Goal: Task Accomplishment & Management: Manage account settings

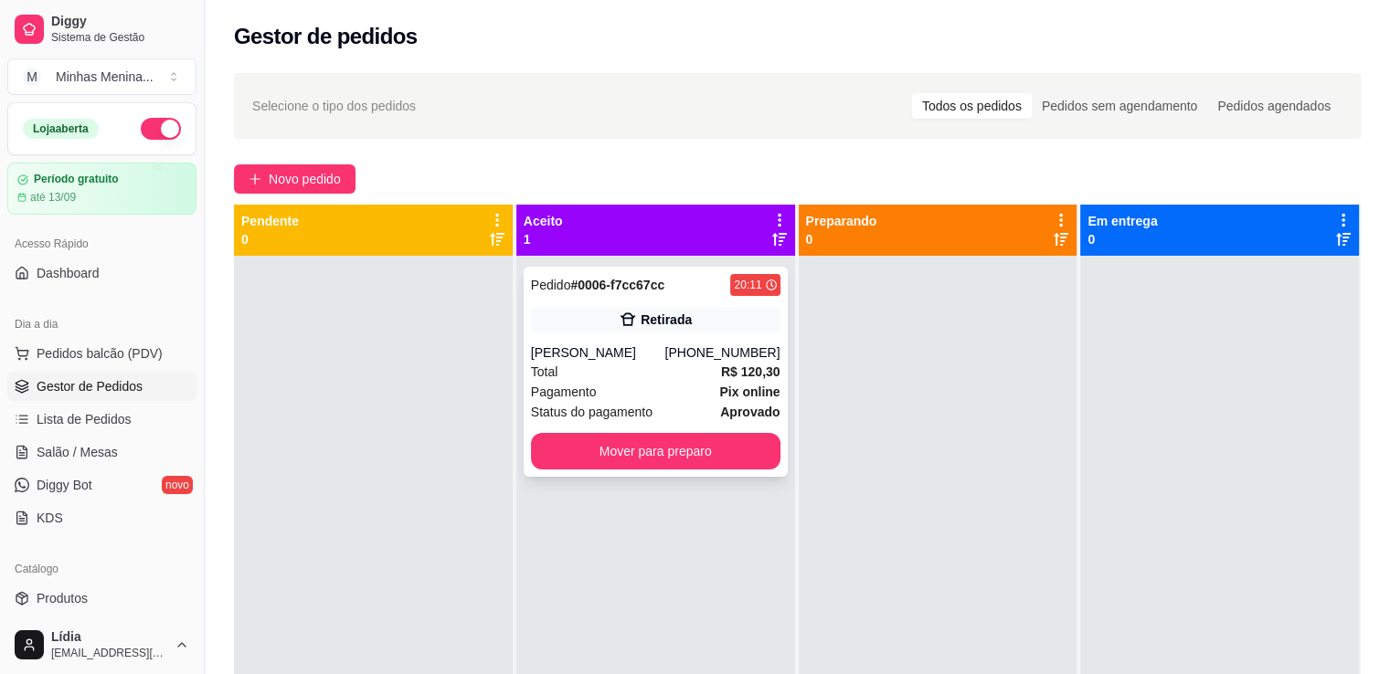
click at [612, 362] on div "[PERSON_NAME]" at bounding box center [598, 353] width 134 height 18
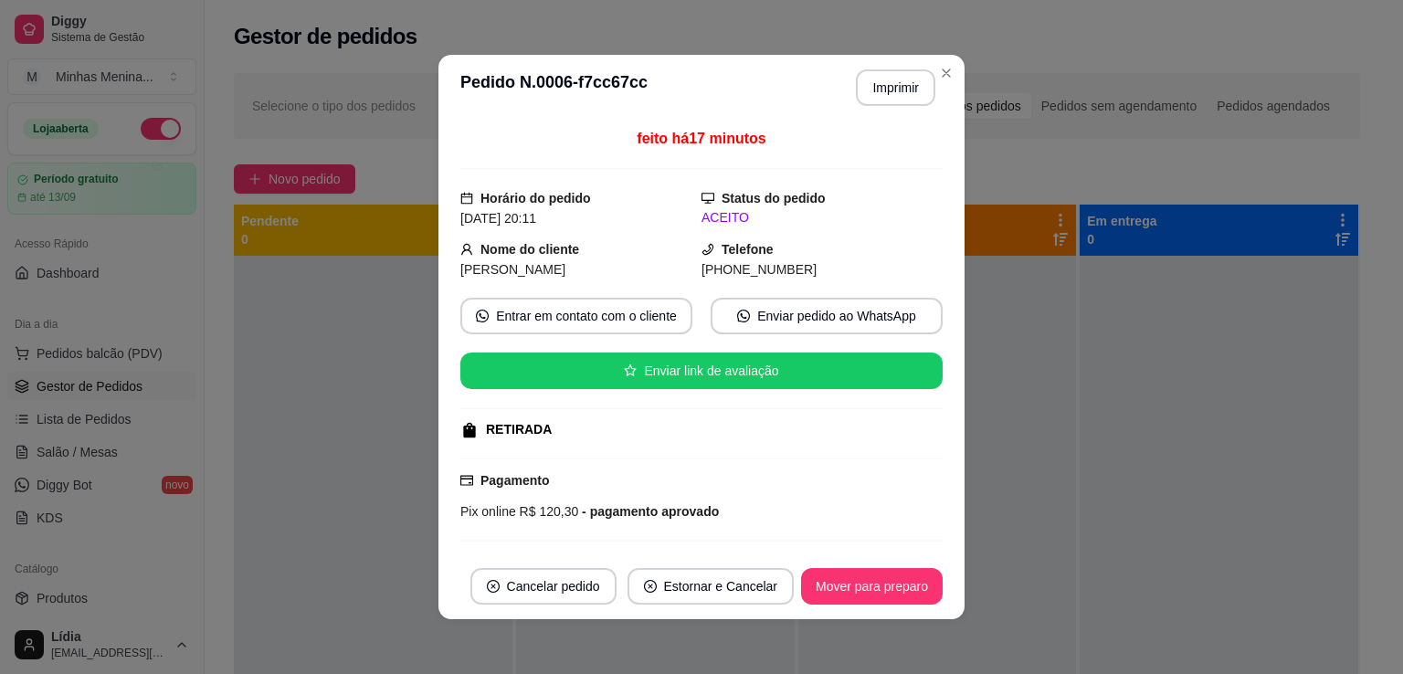
scroll to position [315, 0]
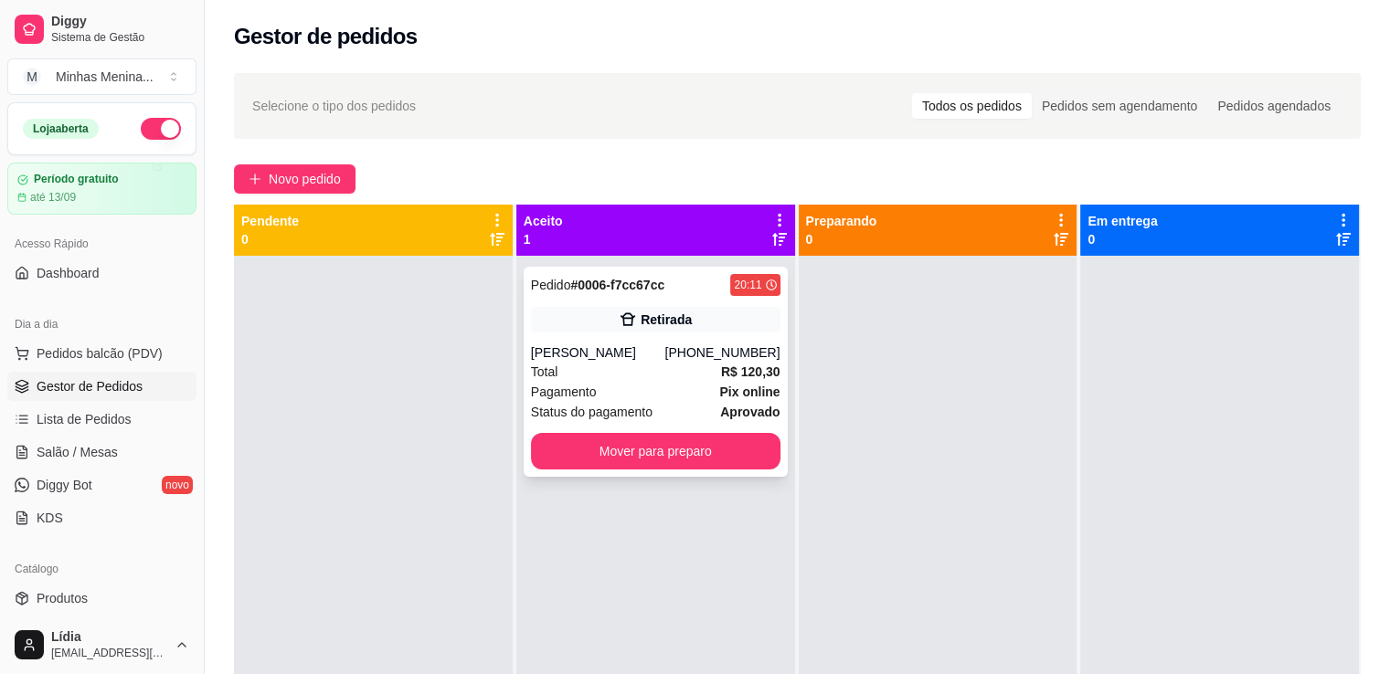
click at [746, 362] on div "(11) 96309-7009" at bounding box center [721, 353] width 115 height 18
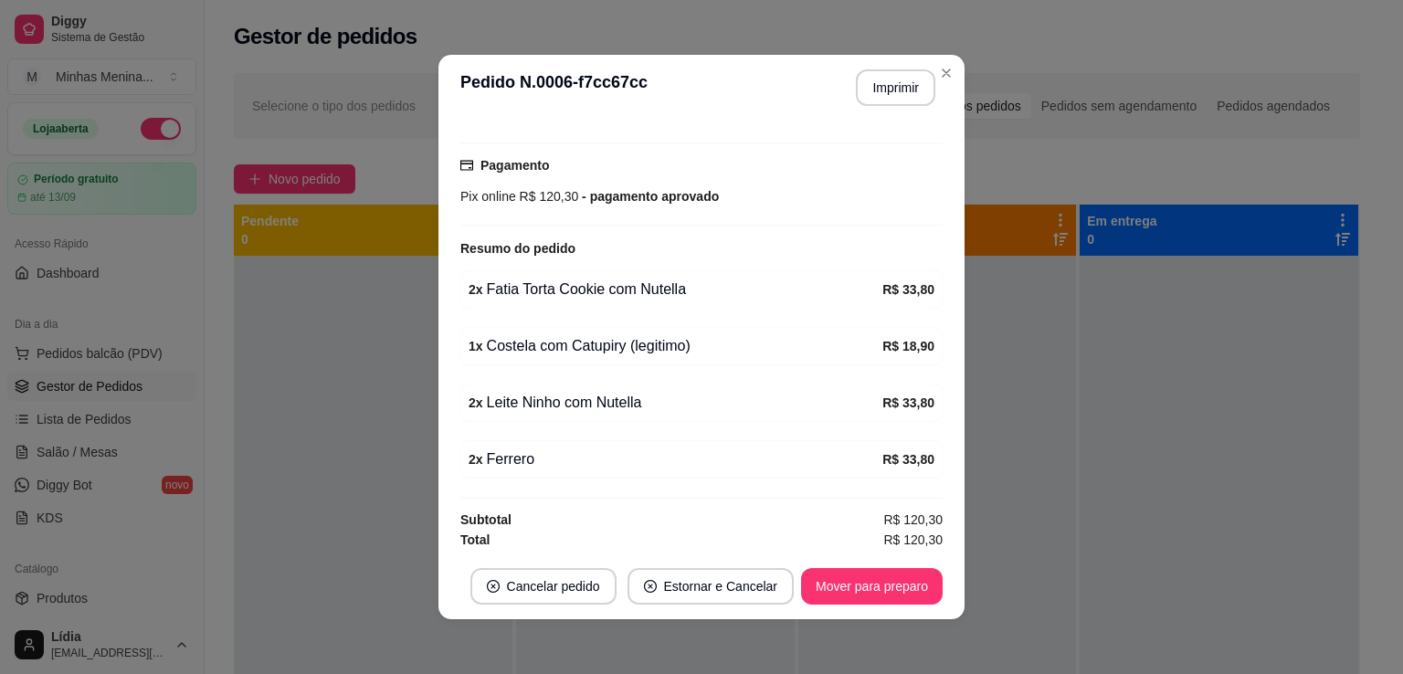
scroll to position [0, 0]
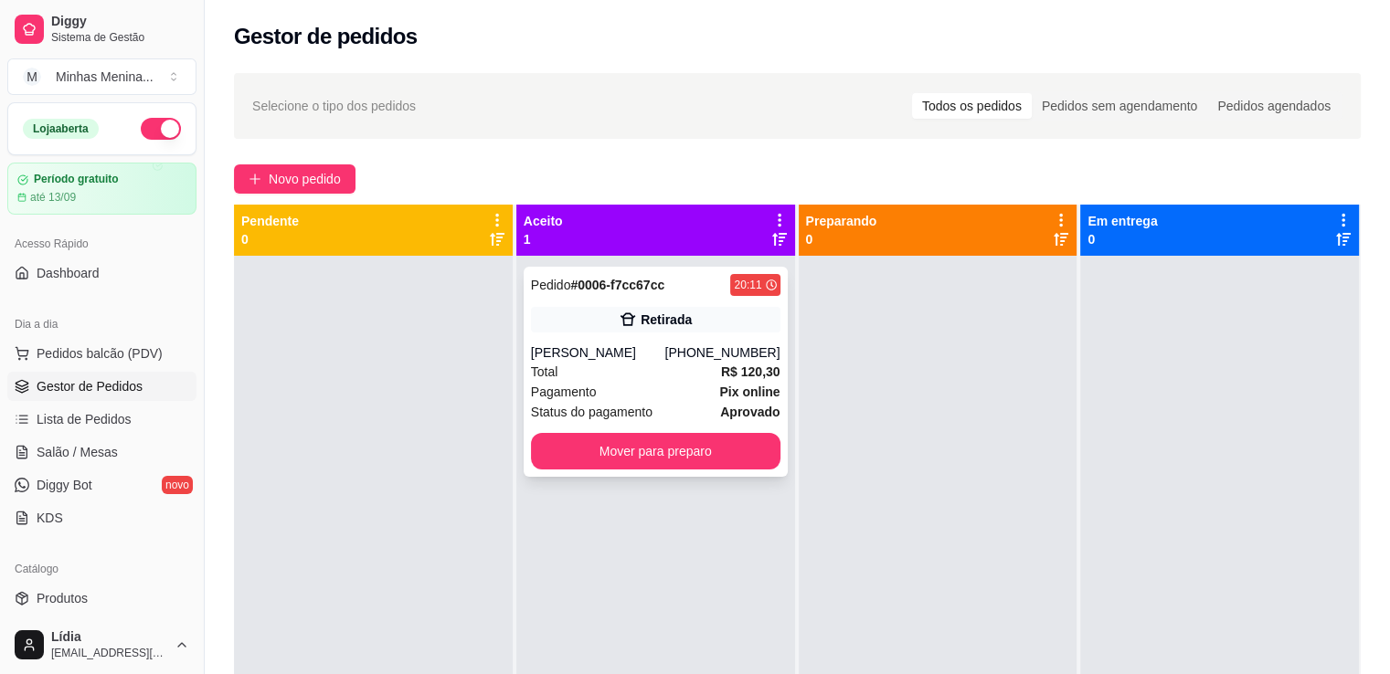
click at [665, 359] on div "[PERSON_NAME]" at bounding box center [598, 353] width 134 height 18
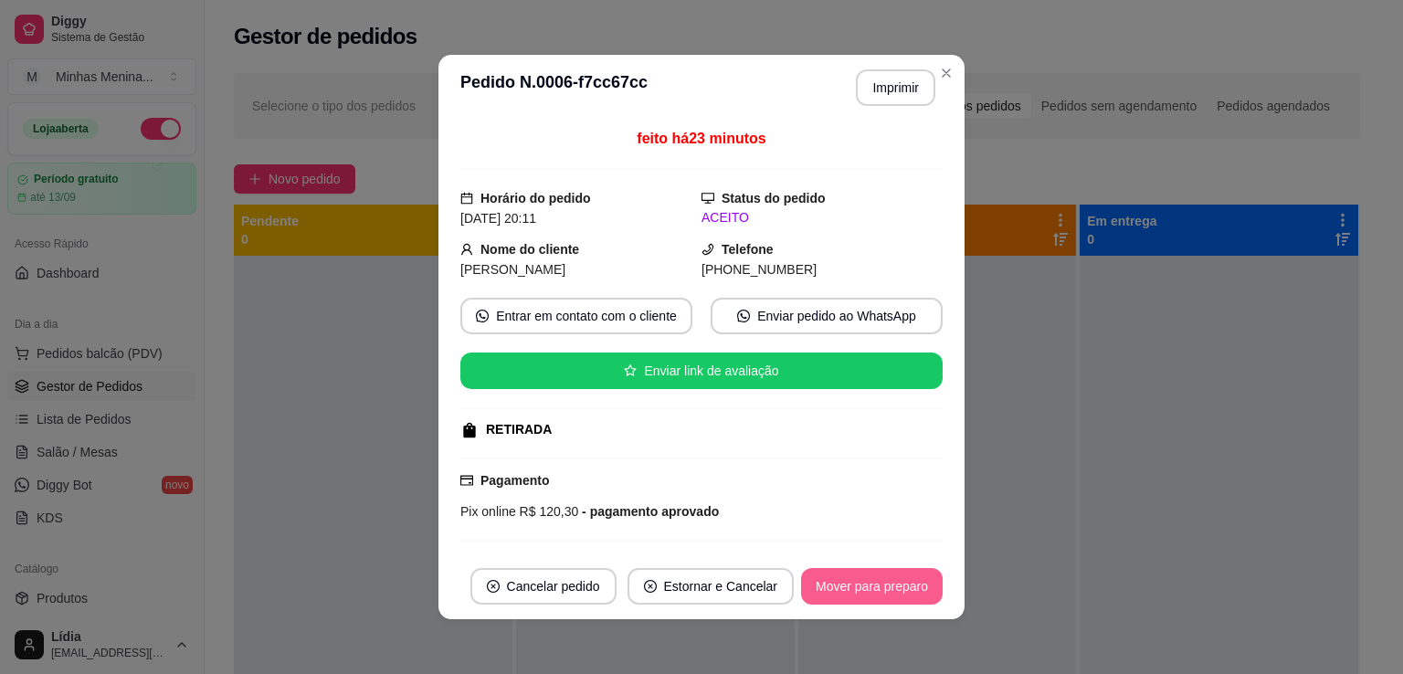
click at [855, 588] on button "Mover para preparo" at bounding box center [872, 586] width 142 height 37
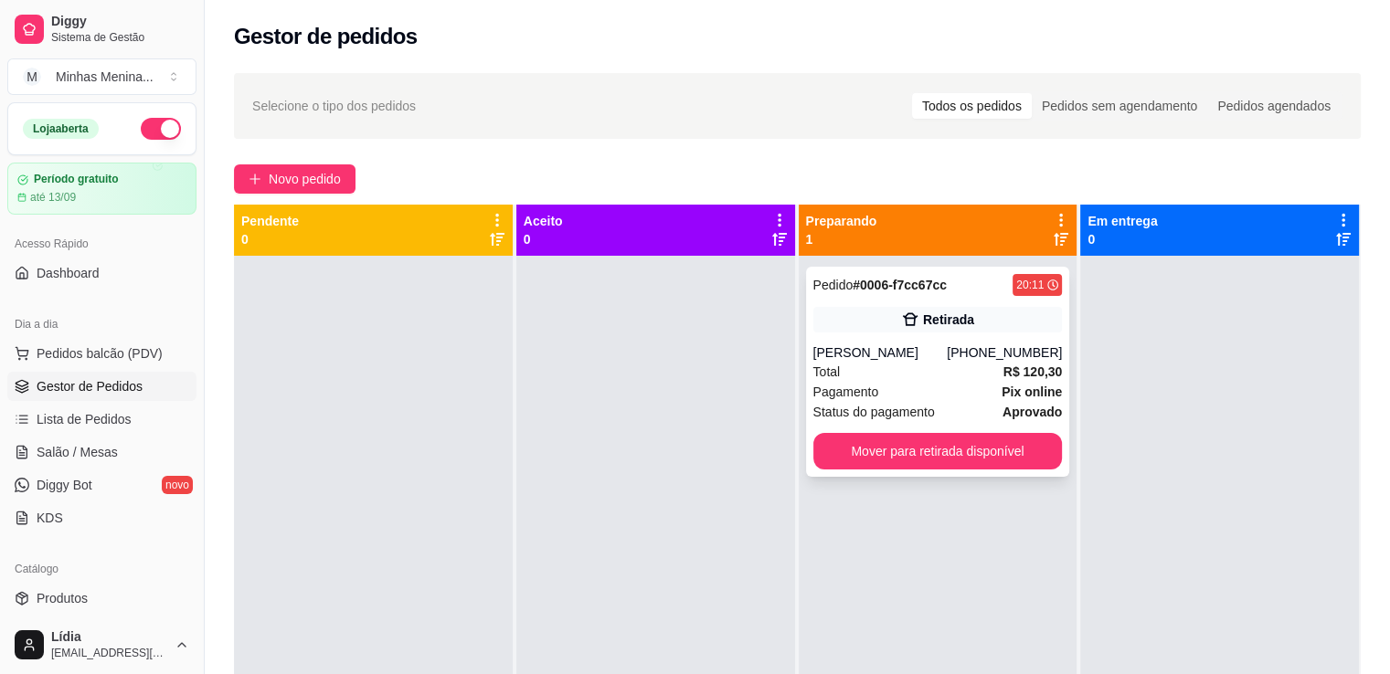
click at [855, 308] on div "Retirada" at bounding box center [937, 320] width 249 height 26
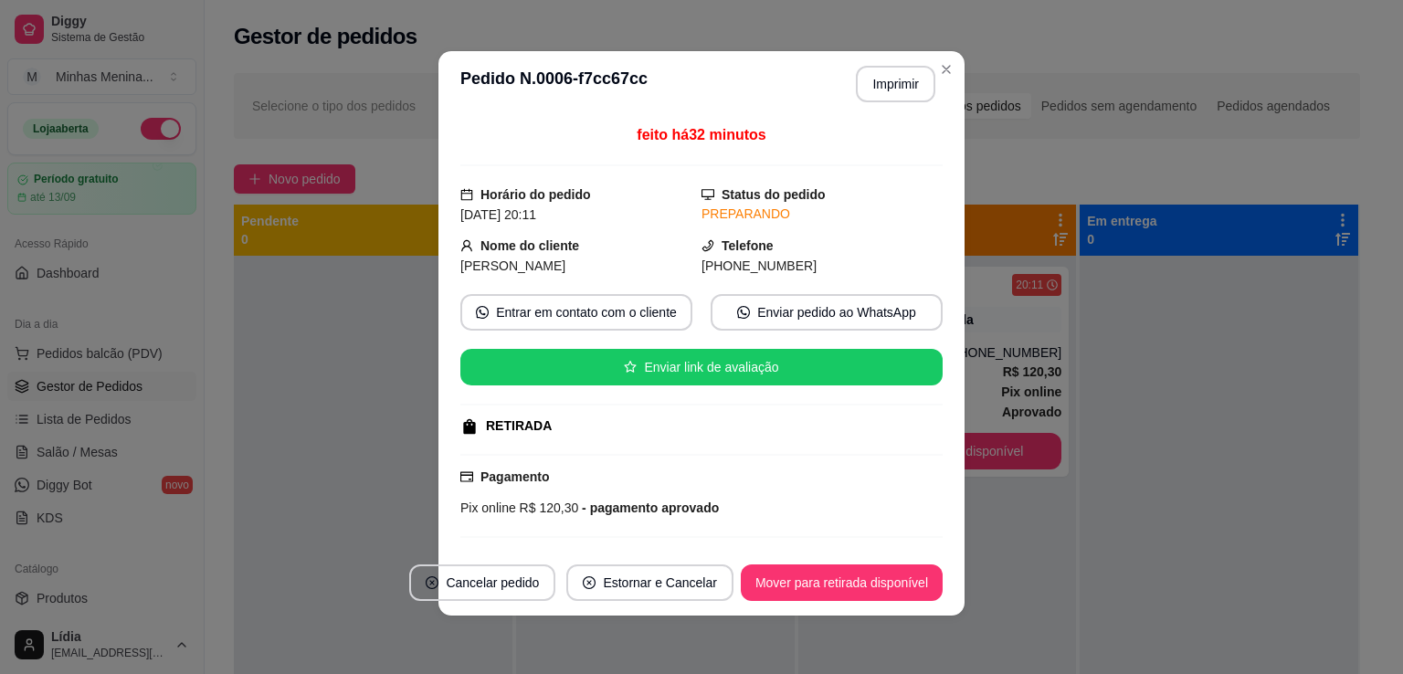
scroll to position [315, 0]
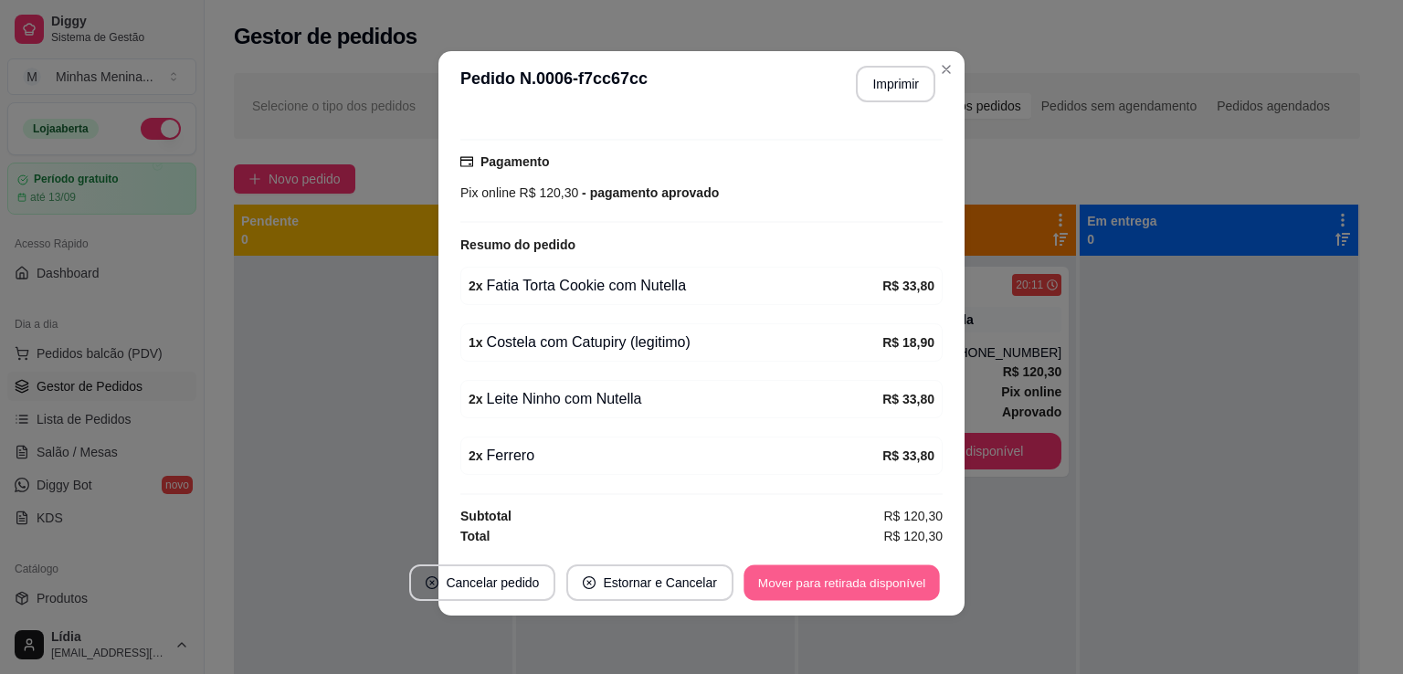
click at [870, 578] on button "Mover para retirada disponível" at bounding box center [842, 584] width 196 height 36
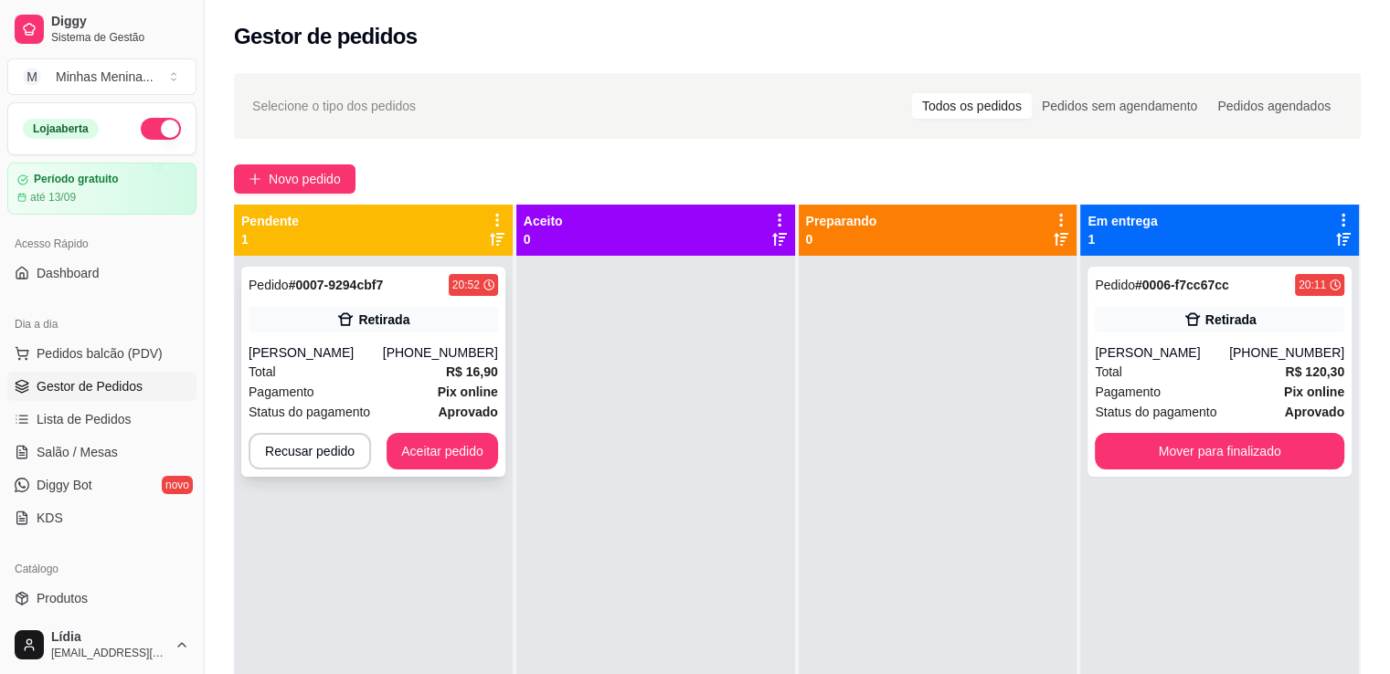
click at [351, 362] on div "Total R$ 16,90" at bounding box center [373, 372] width 249 height 20
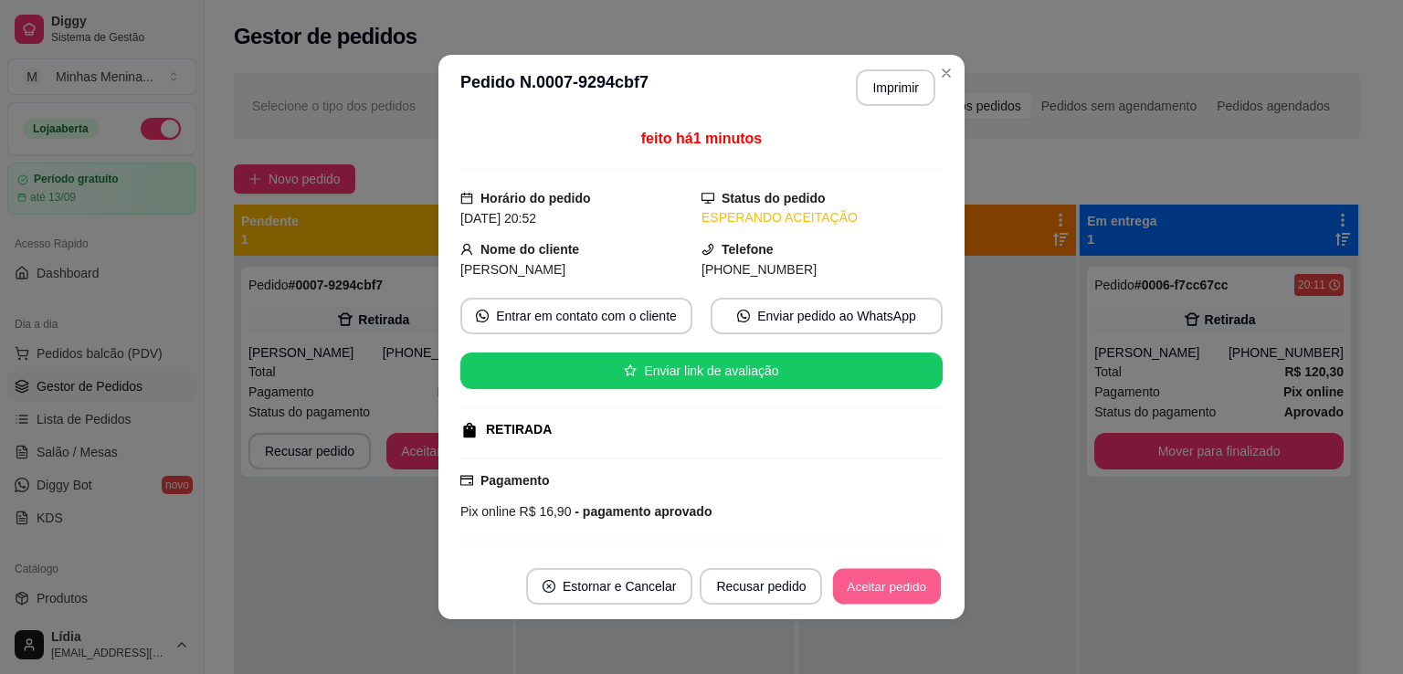
click at [895, 598] on button "Aceitar pedido" at bounding box center [887, 587] width 108 height 36
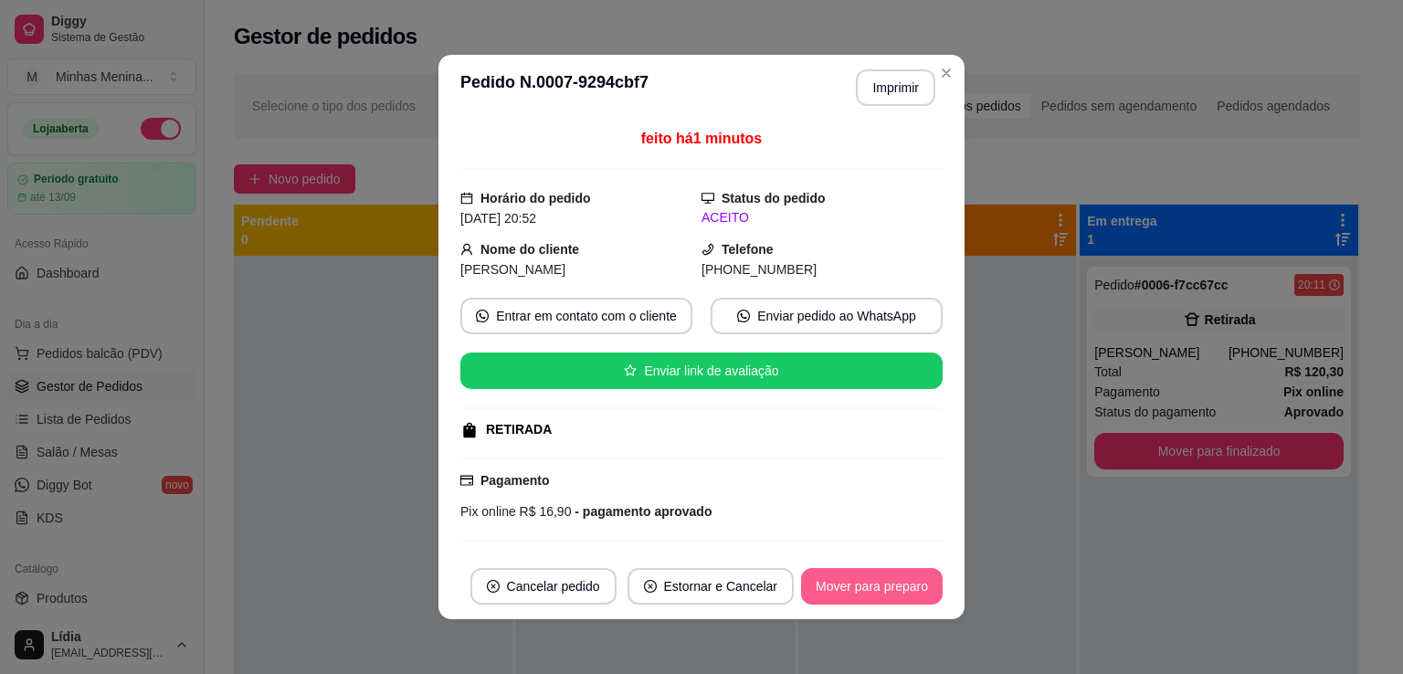
click at [895, 598] on button "Mover para preparo" at bounding box center [872, 586] width 142 height 37
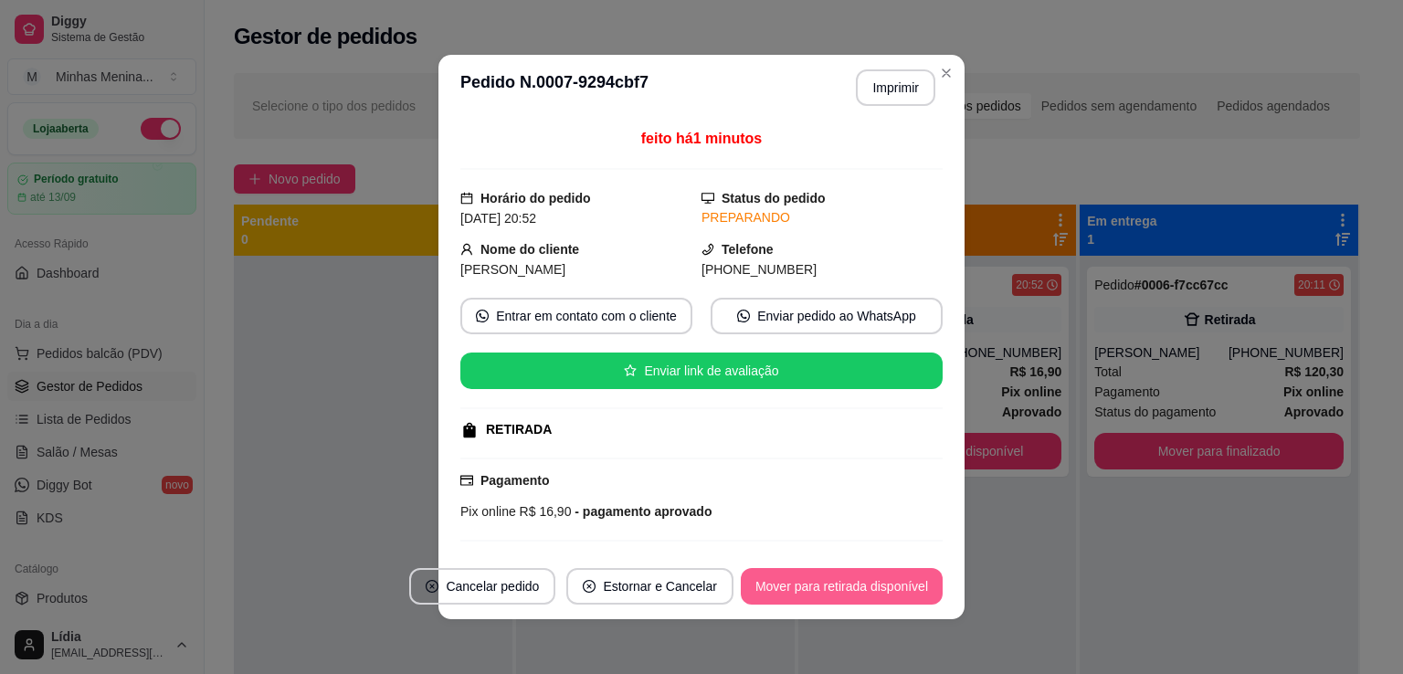
click at [883, 601] on button "Mover para retirada disponível" at bounding box center [842, 586] width 202 height 37
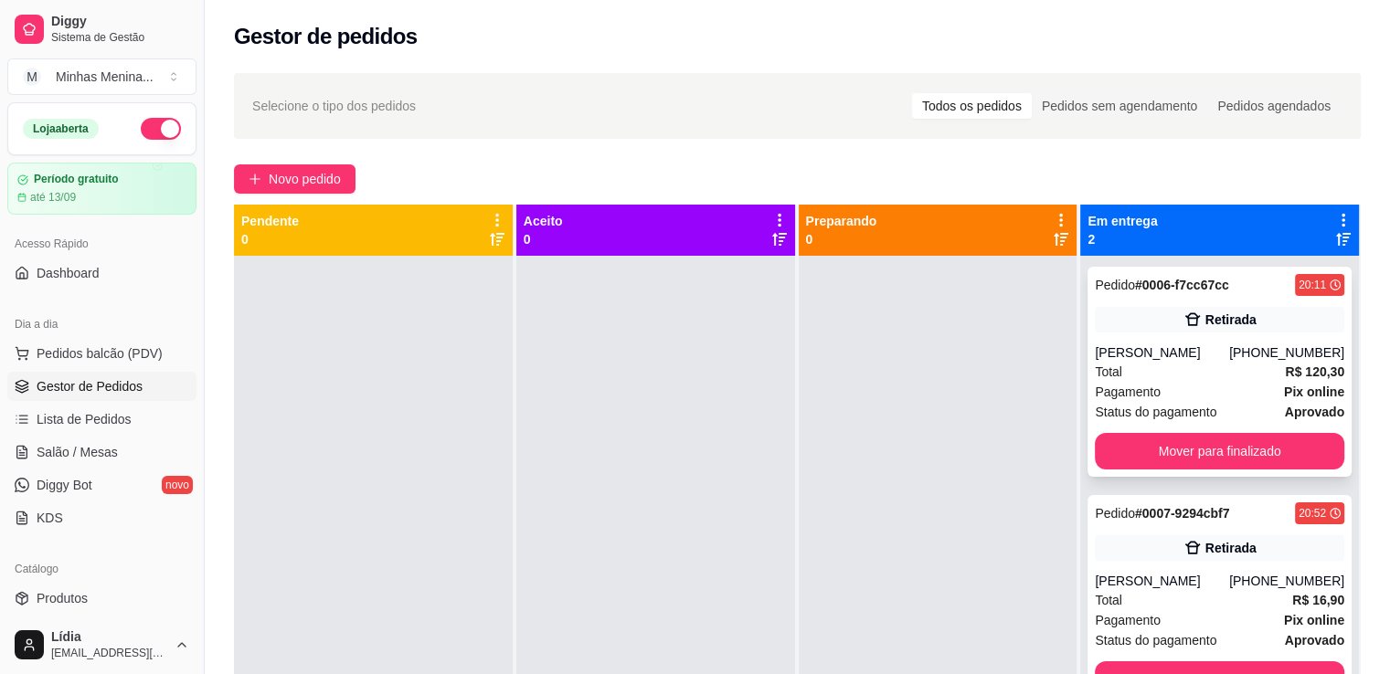
click at [1199, 362] on div "[PERSON_NAME]" at bounding box center [1162, 353] width 134 height 18
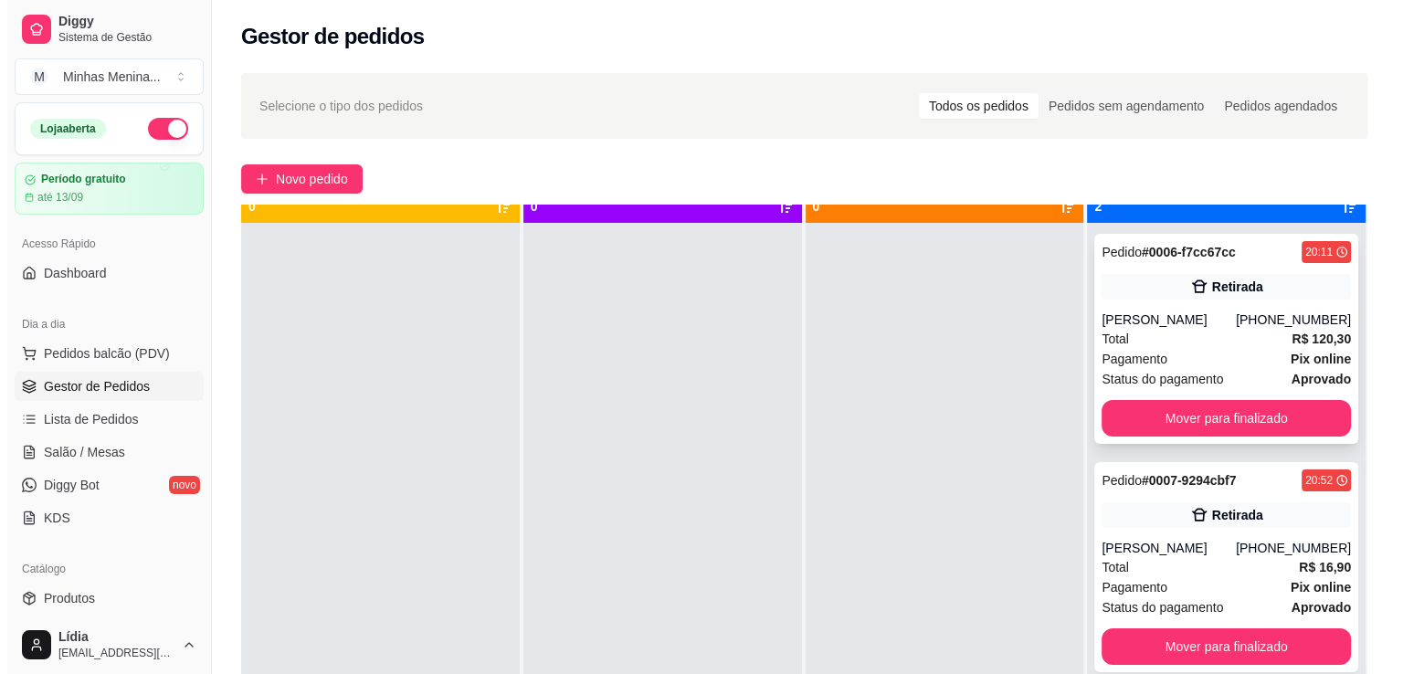
scroll to position [51, 0]
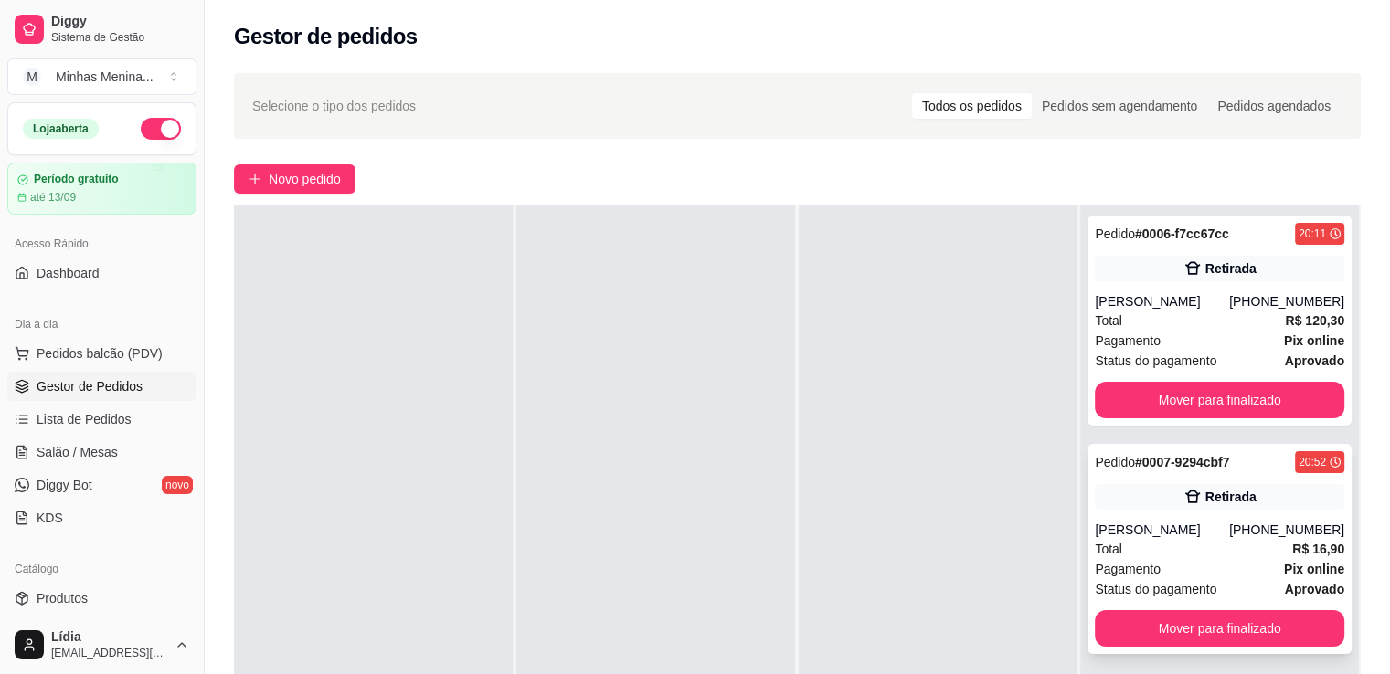
click at [1191, 579] on div "Pagamento Pix online" at bounding box center [1219, 569] width 249 height 20
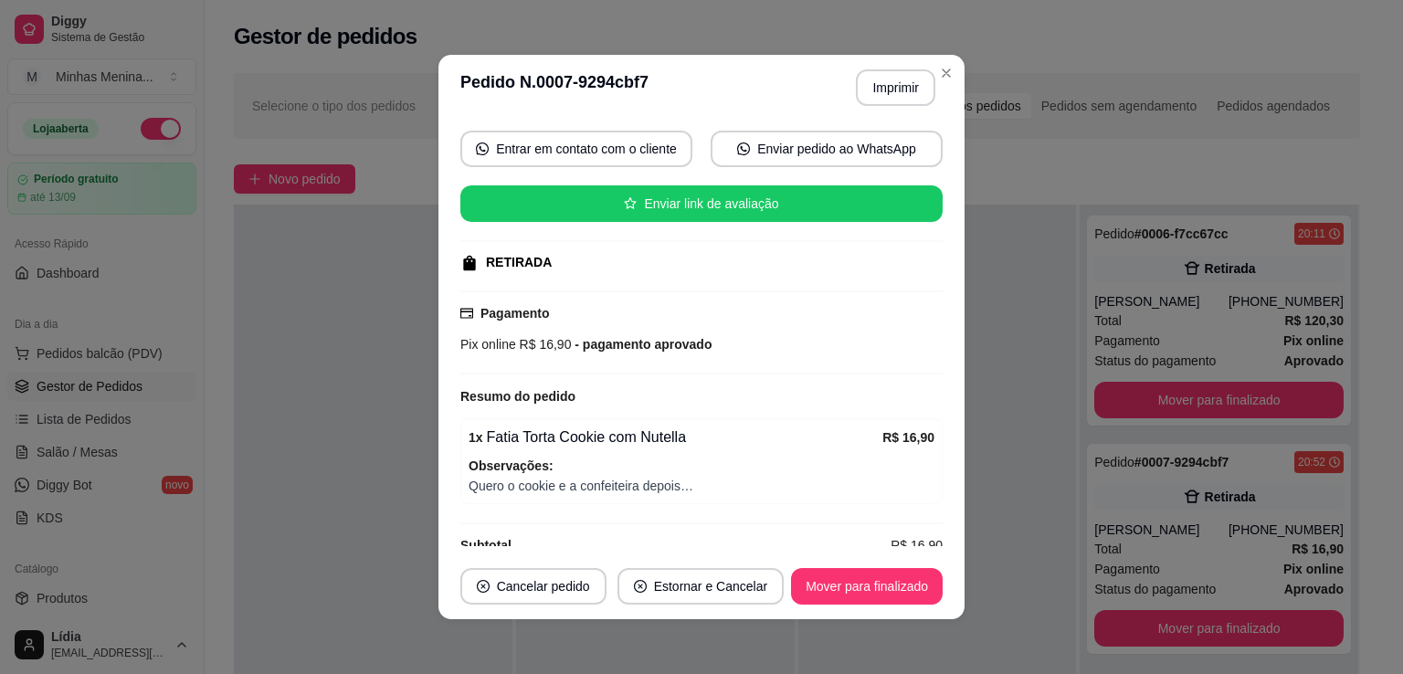
scroll to position [194, 0]
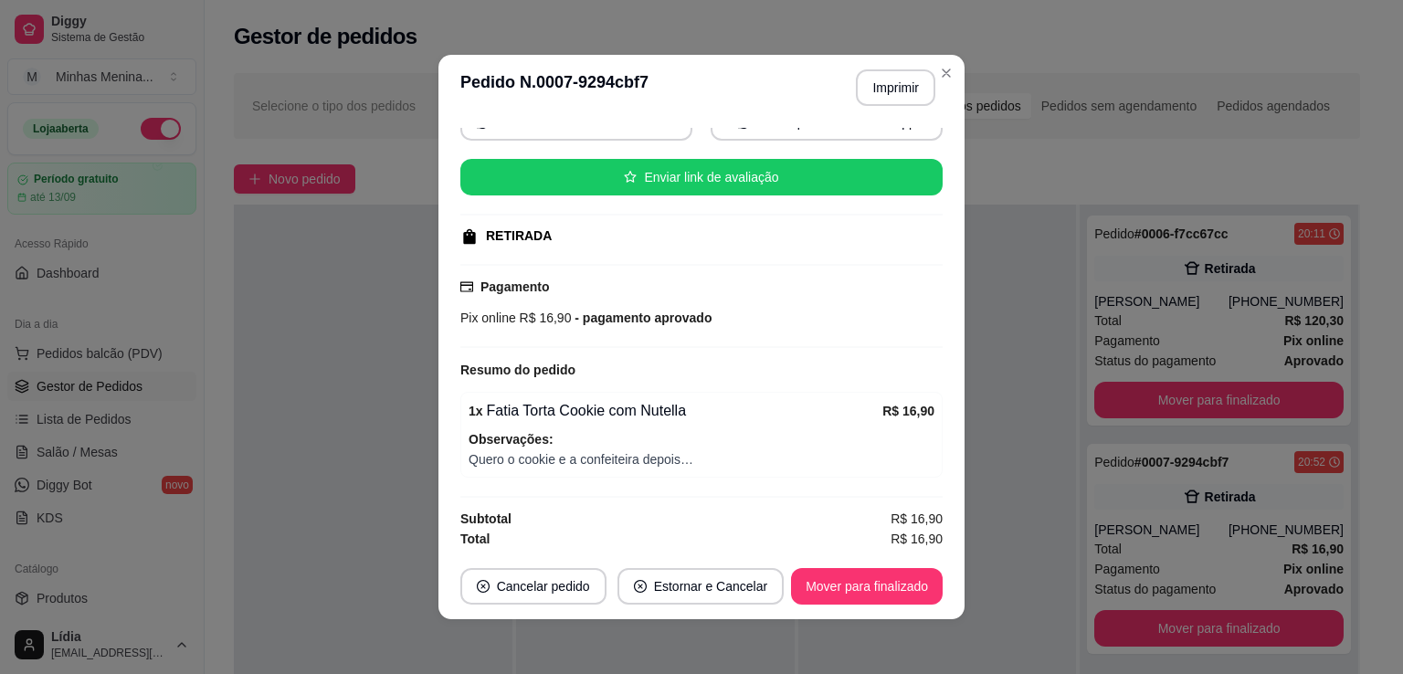
click at [950, 61] on header "**********" at bounding box center [702, 88] width 526 height 66
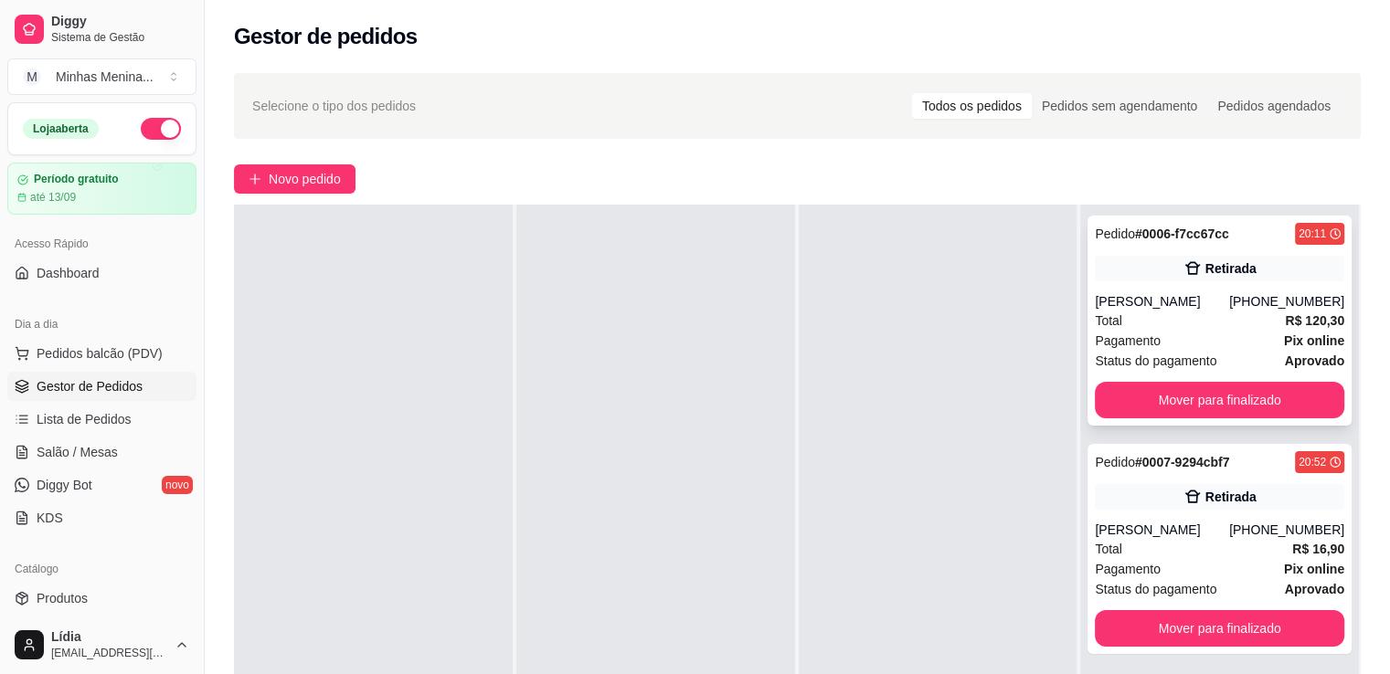
click at [1095, 264] on div "Retirada" at bounding box center [1219, 269] width 249 height 26
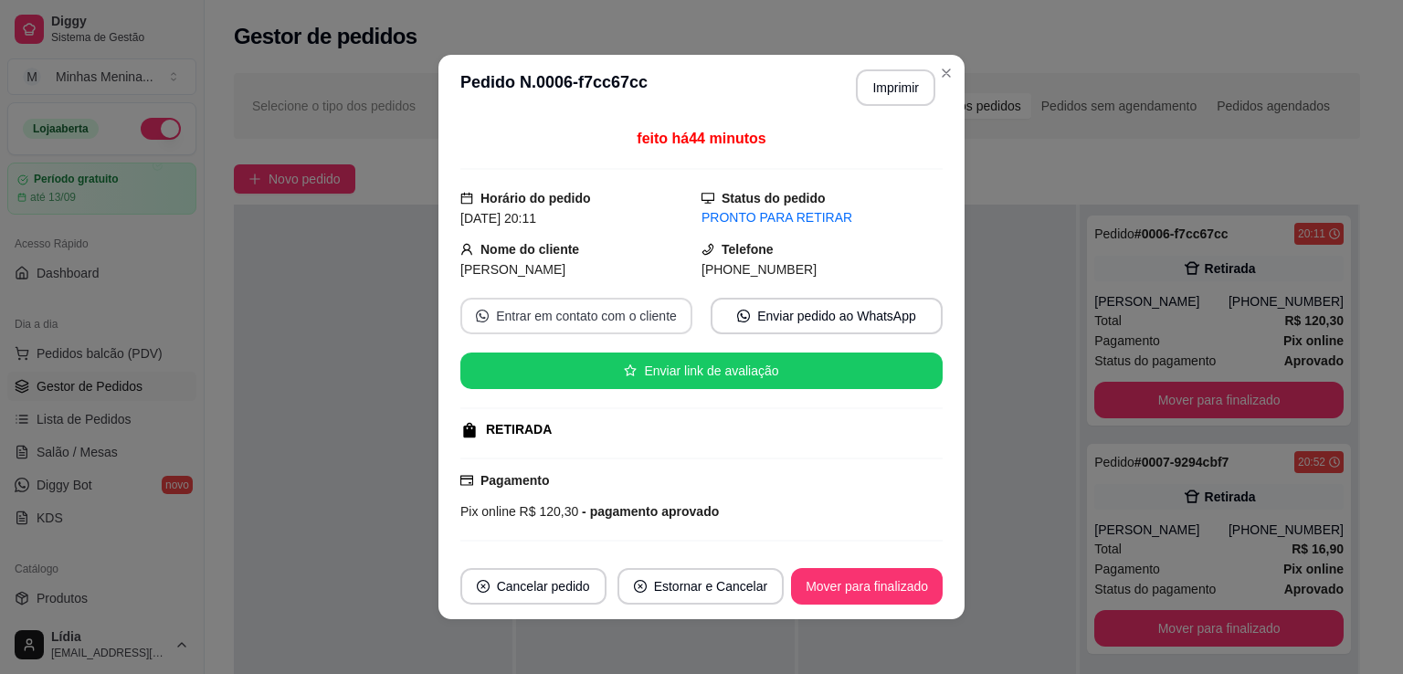
scroll to position [315, 0]
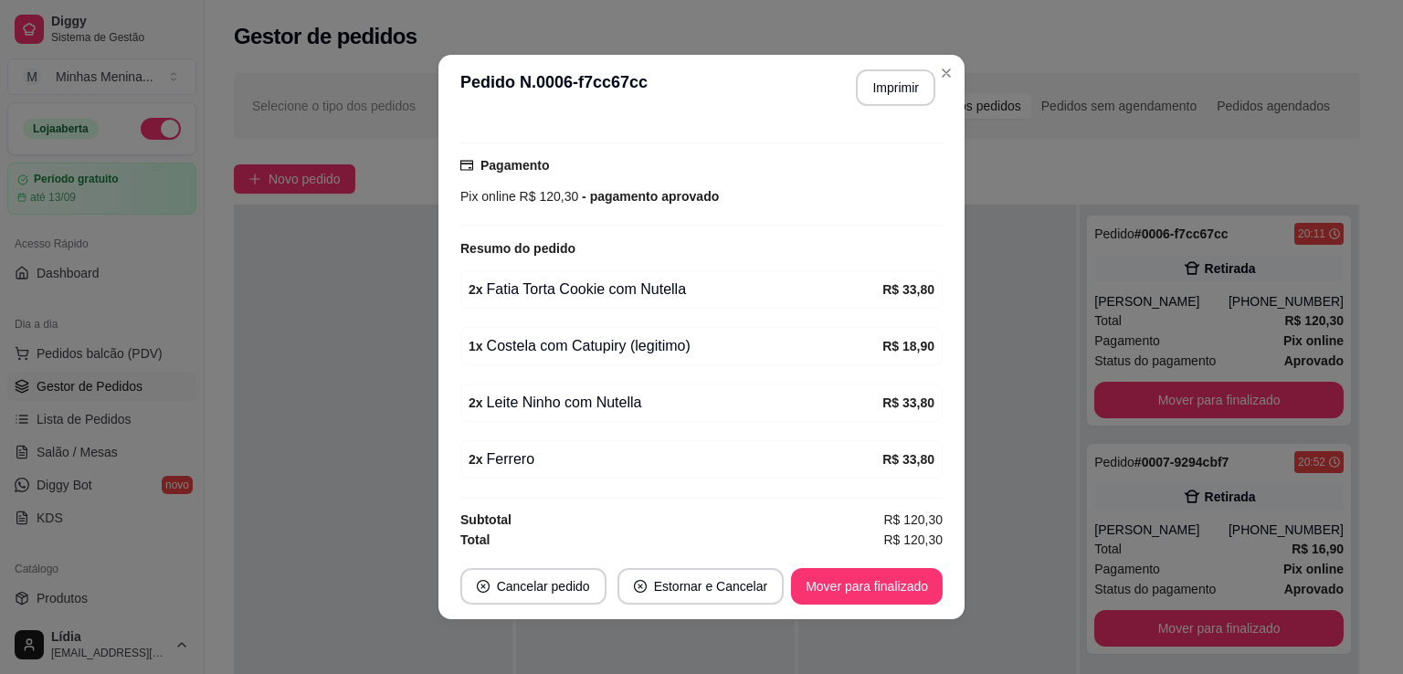
click at [954, 63] on header "**********" at bounding box center [702, 88] width 526 height 66
click at [879, 596] on button "Mover para finalizado" at bounding box center [867, 586] width 152 height 37
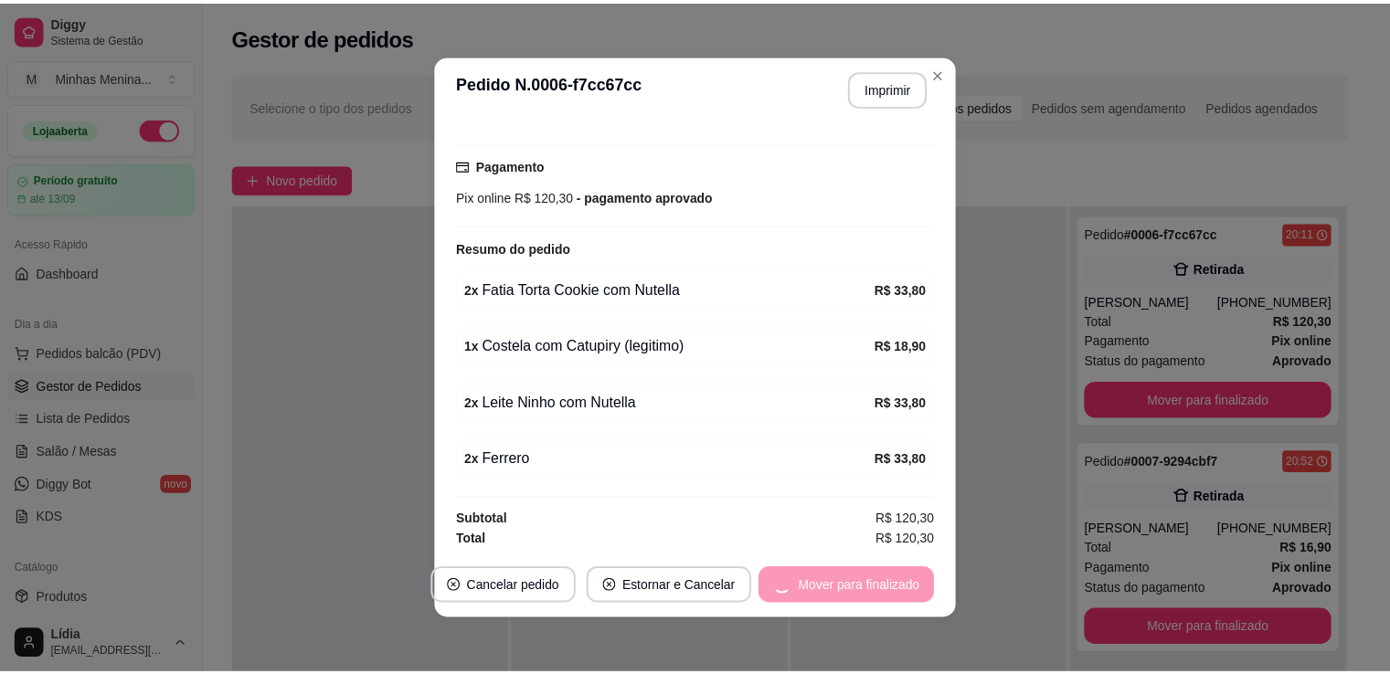
scroll to position [274, 0]
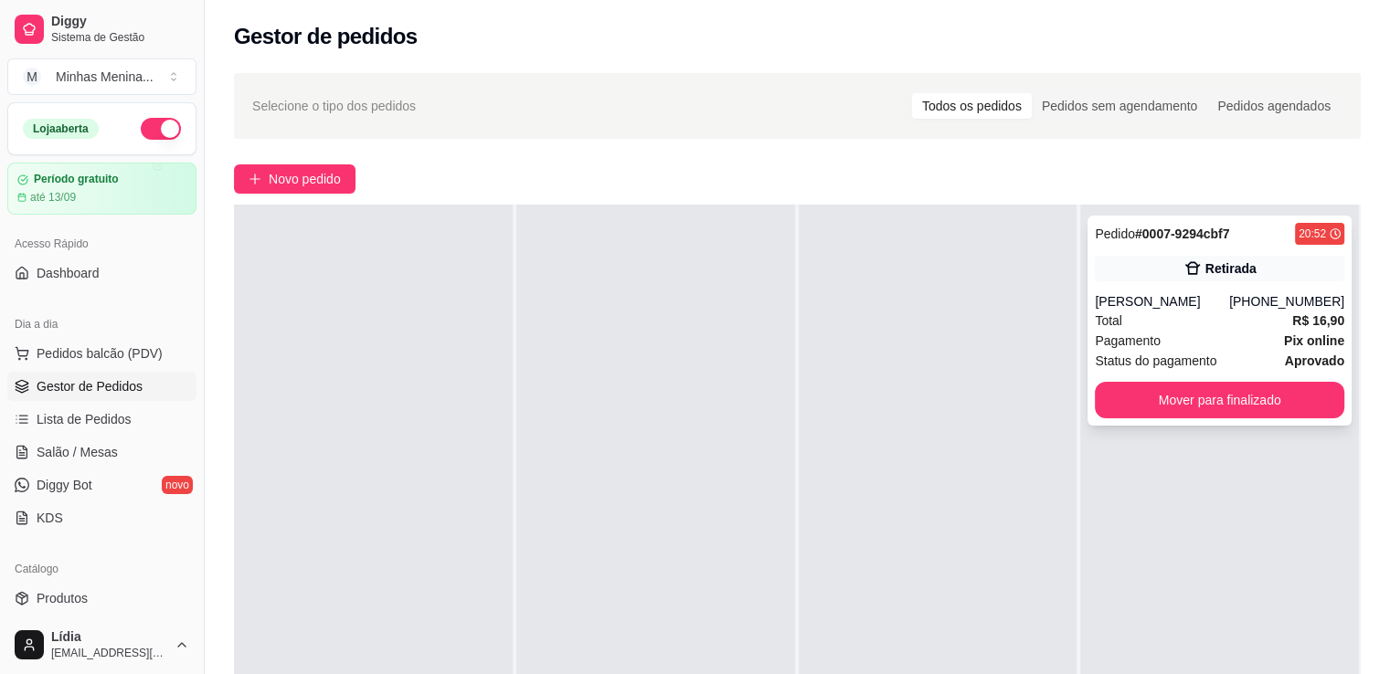
click at [1305, 233] on div "20:52" at bounding box center [1311, 234] width 27 height 15
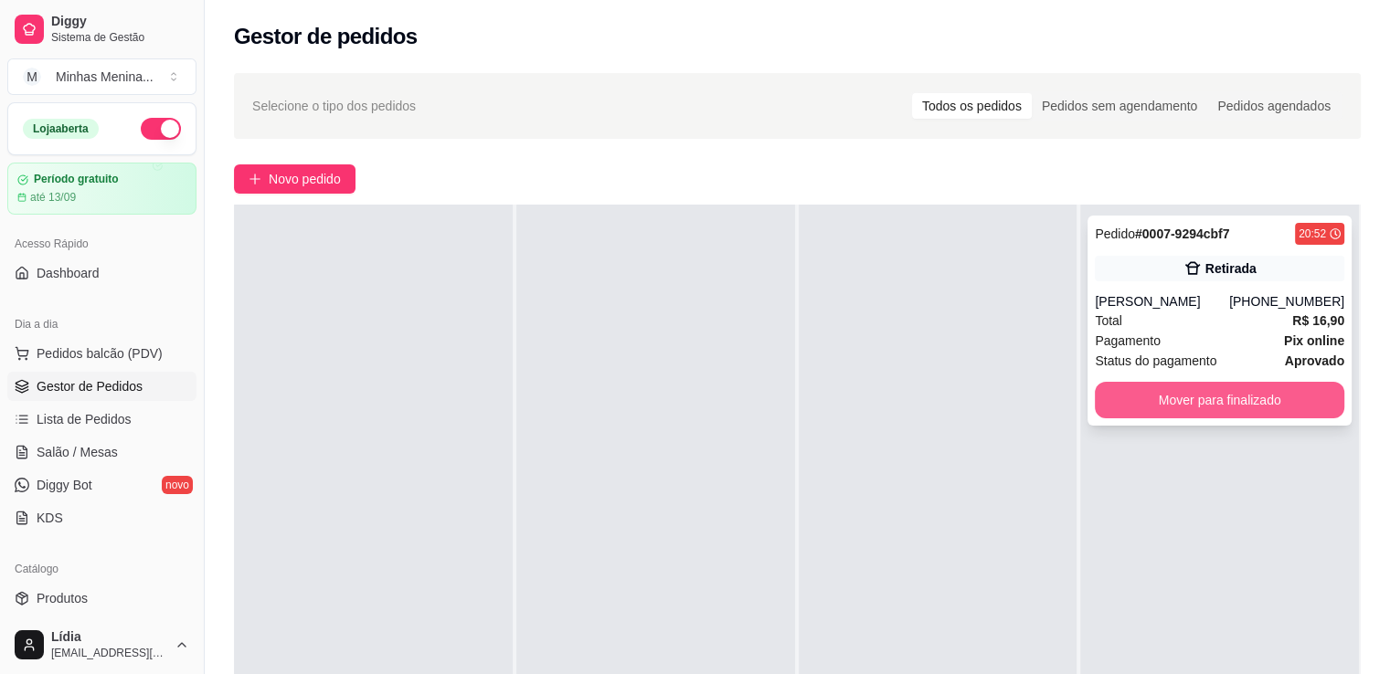
click at [1193, 399] on button "Mover para finalizado" at bounding box center [1219, 400] width 249 height 37
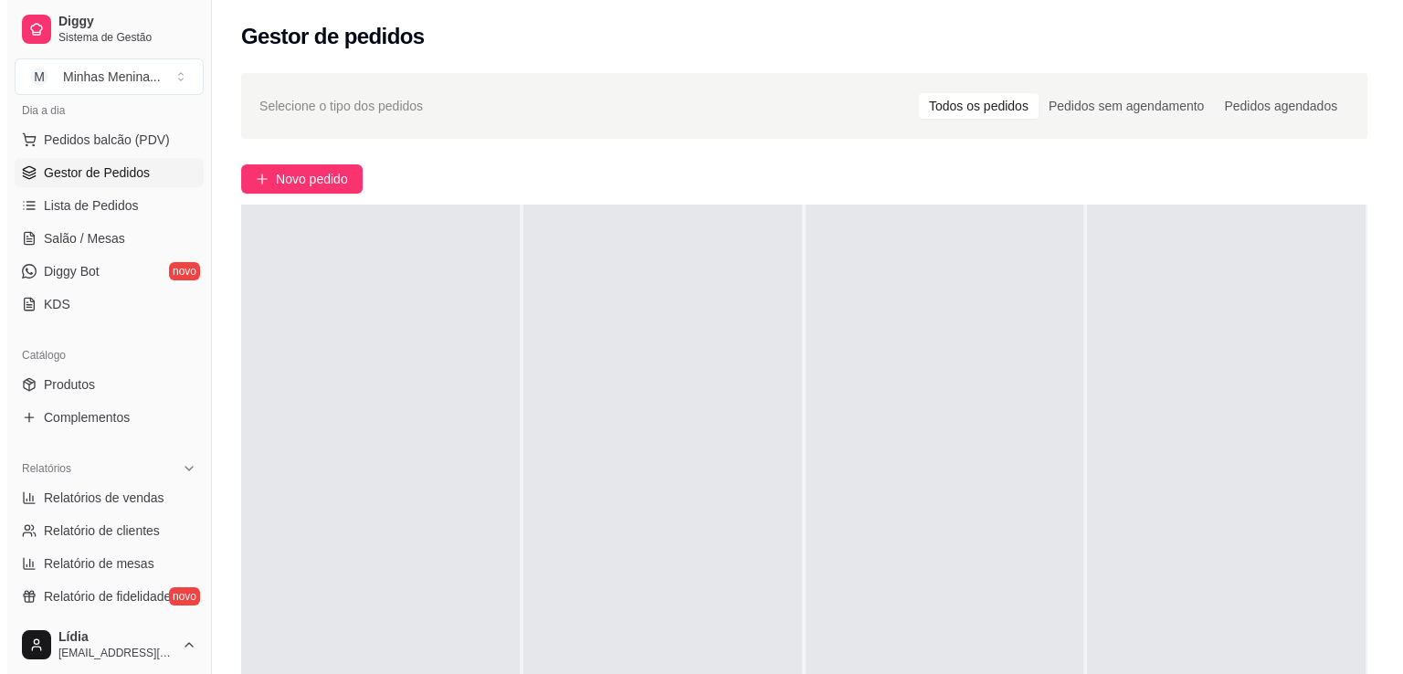
scroll to position [0, 0]
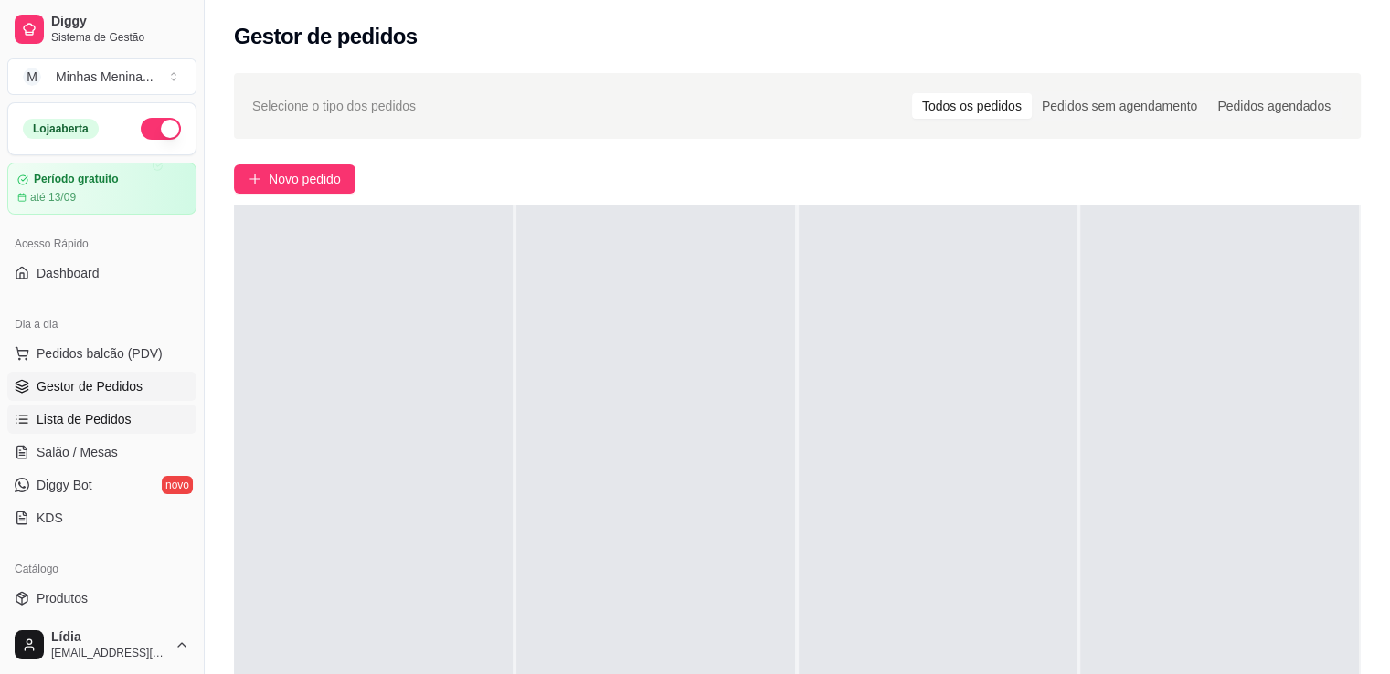
click at [117, 431] on link "Lista de Pedidos" at bounding box center [101, 419] width 189 height 29
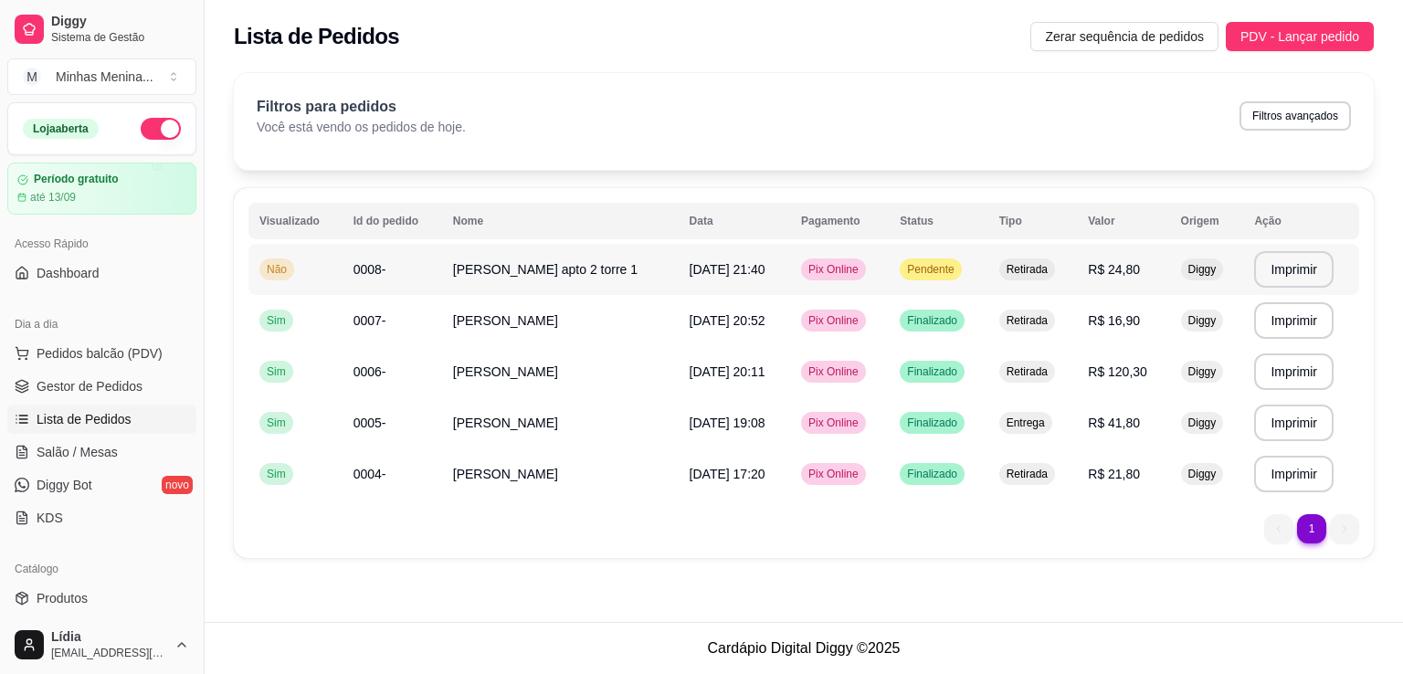
click at [692, 273] on span "[DATE] 21:40" at bounding box center [728, 269] width 76 height 15
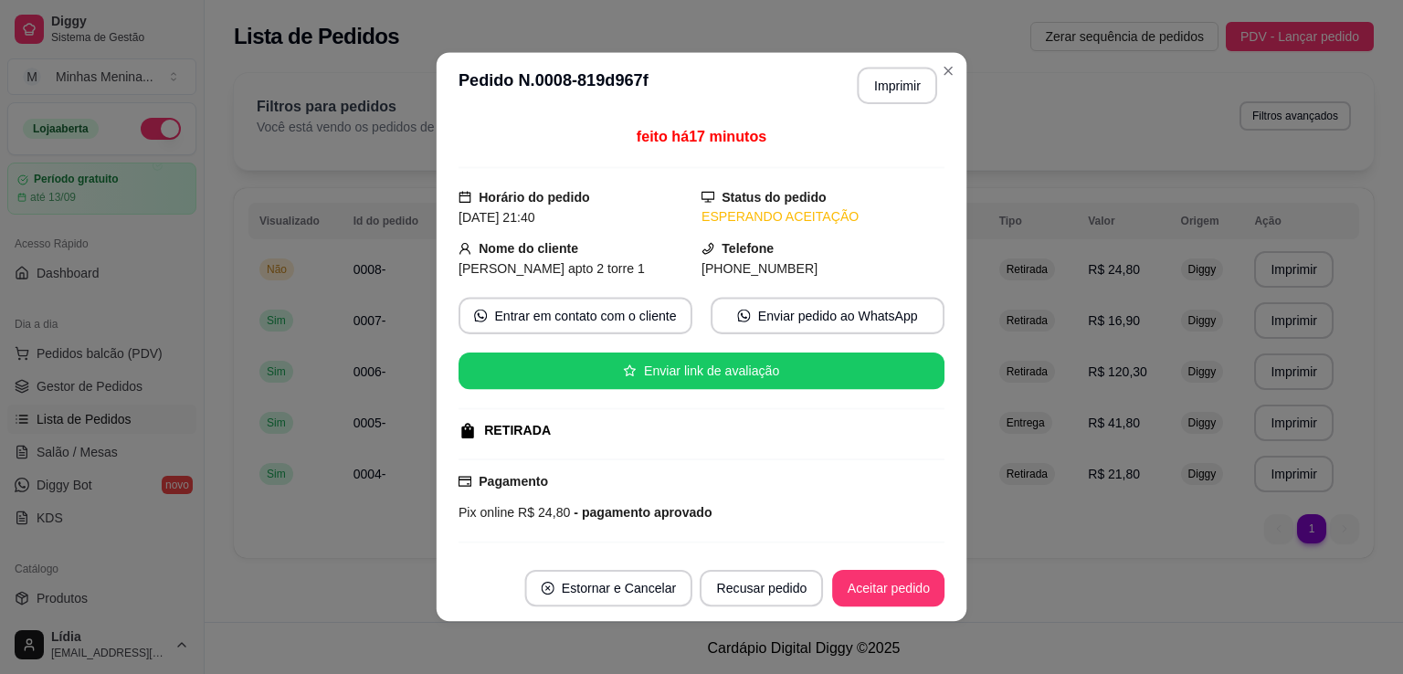
click at [498, 270] on span "[PERSON_NAME] apto 2 torre 1" at bounding box center [552, 268] width 186 height 15
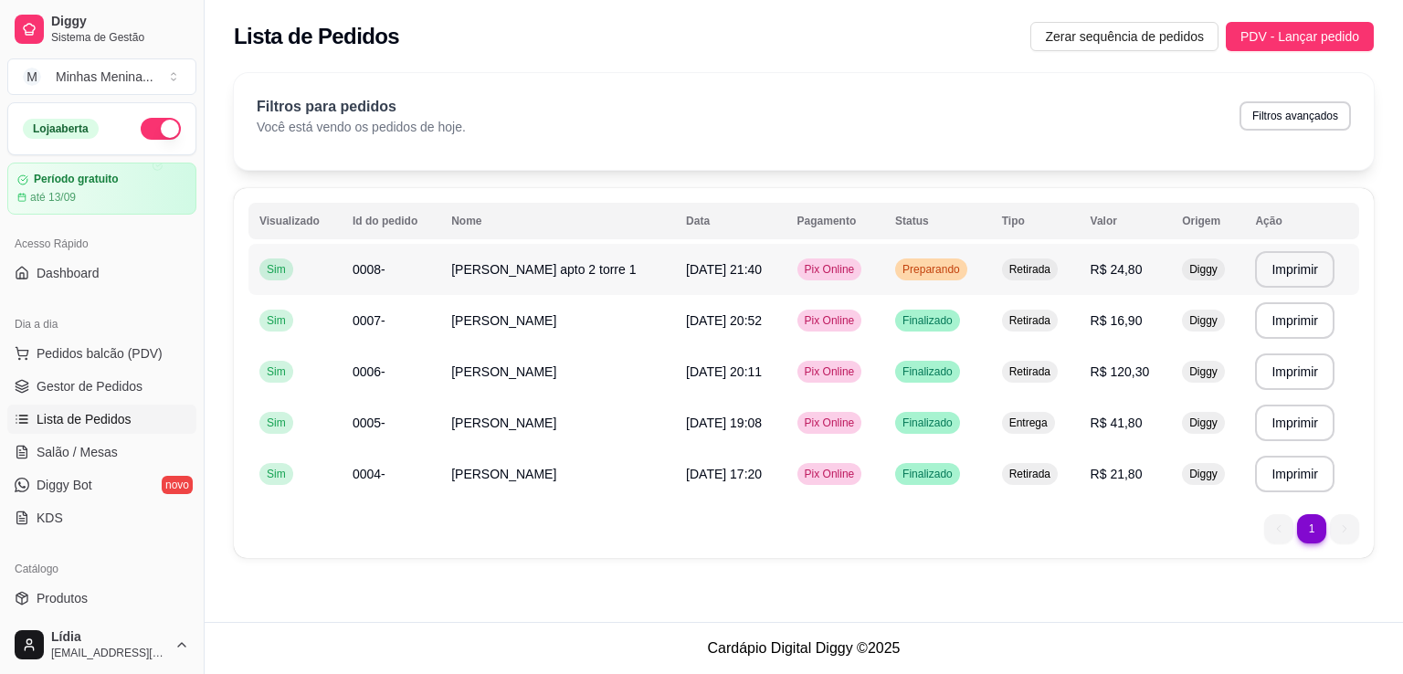
click at [548, 286] on td "[PERSON_NAME] apto 2 torre 1" at bounding box center [557, 269] width 235 height 51
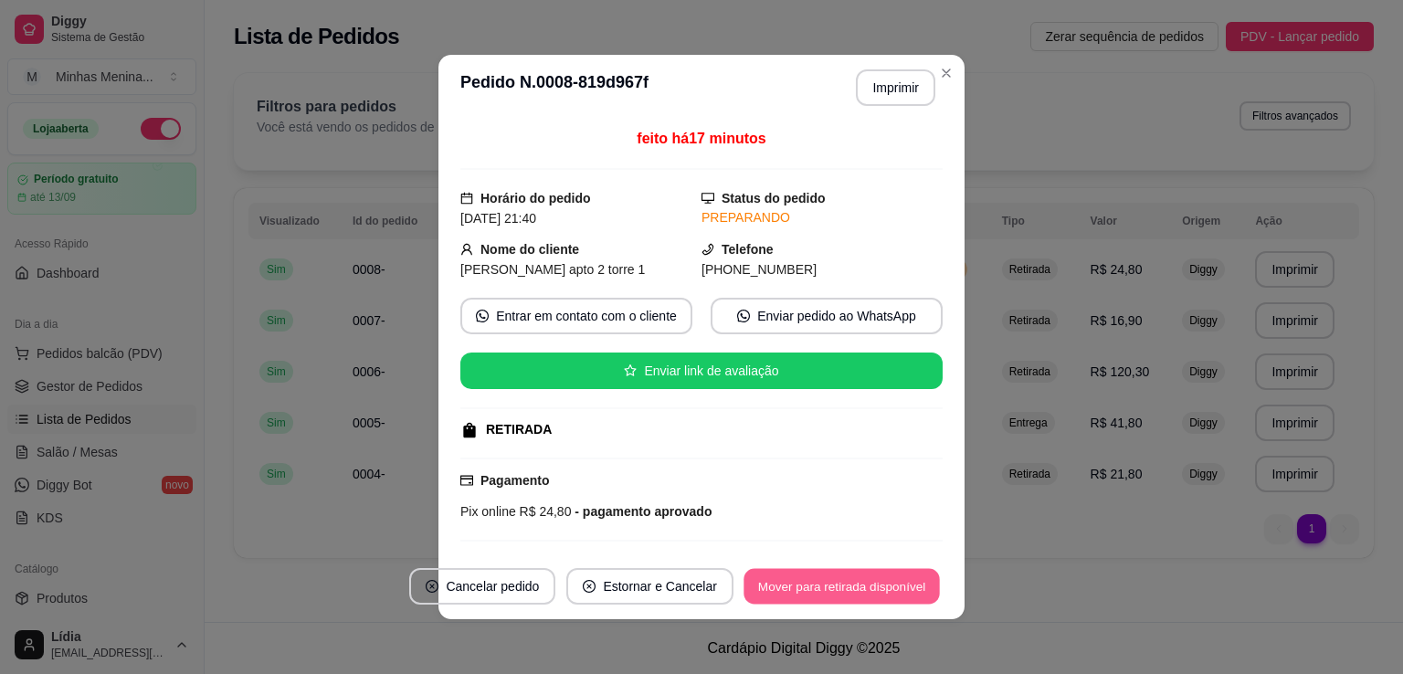
click at [782, 602] on button "Mover para retirada disponível" at bounding box center [842, 587] width 196 height 36
